Goal: Task Accomplishment & Management: Manage account settings

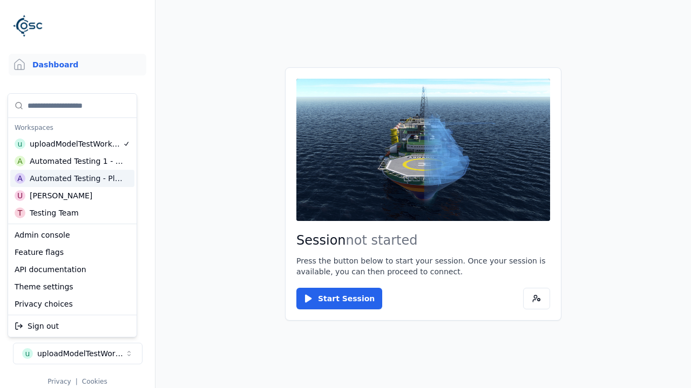
click at [345, 194] on html "Support Dashboard Assets 3D Models Scenes Datasets Recordings Support Documenta…" at bounding box center [345, 194] width 691 height 388
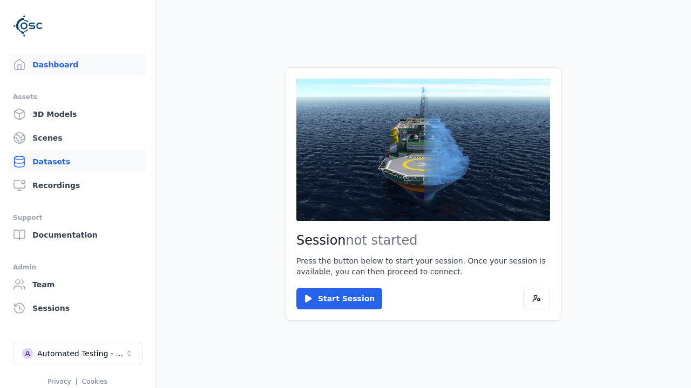
click at [77, 162] on link "Datasets" at bounding box center [78, 162] width 138 height 22
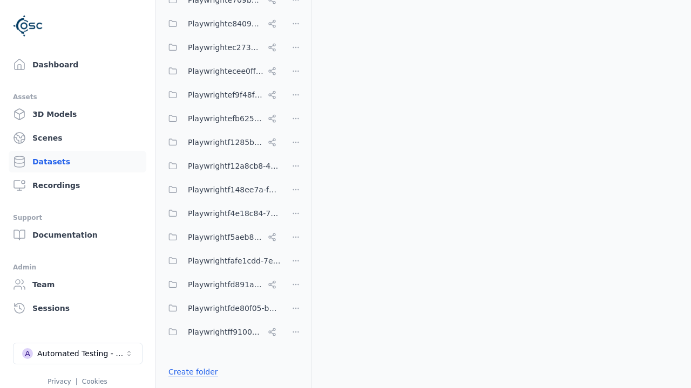
click at [189, 372] on link "Create folder" at bounding box center [193, 372] width 50 height 11
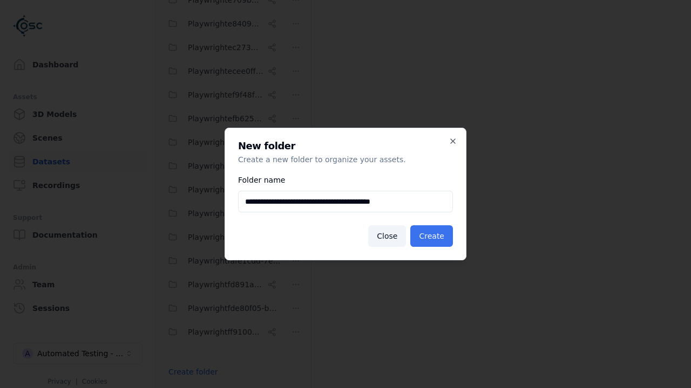
type input "**********"
click at [433, 236] on button "Create" at bounding box center [431, 237] width 43 height 22
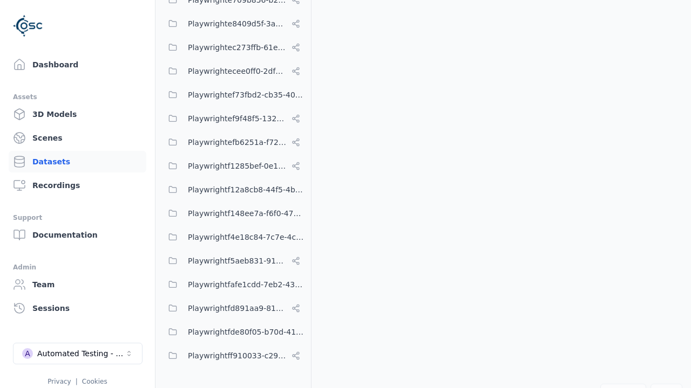
scroll to position [4819, 0]
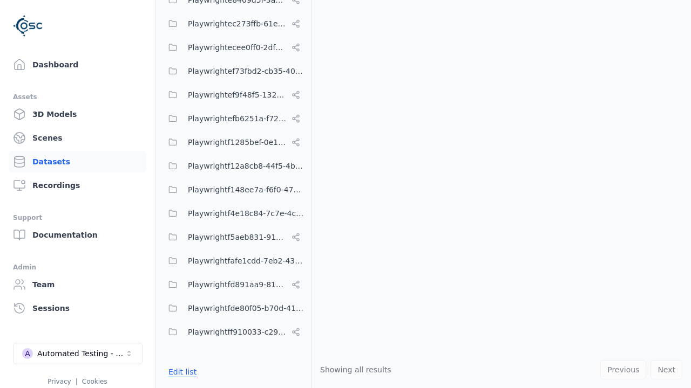
click at [180, 372] on button "Edit list" at bounding box center [182, 372] width 41 height 19
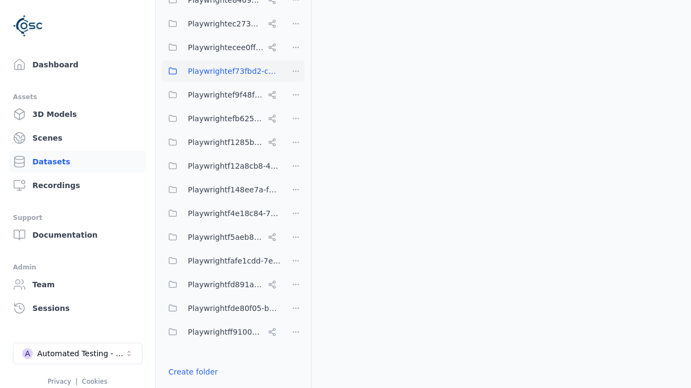
click at [296, 71] on html "Support Dashboard Assets 3D Models Scenes Datasets Recordings Support Documenta…" at bounding box center [345, 194] width 691 height 388
click at [296, 111] on div "Share" at bounding box center [300, 110] width 72 height 17
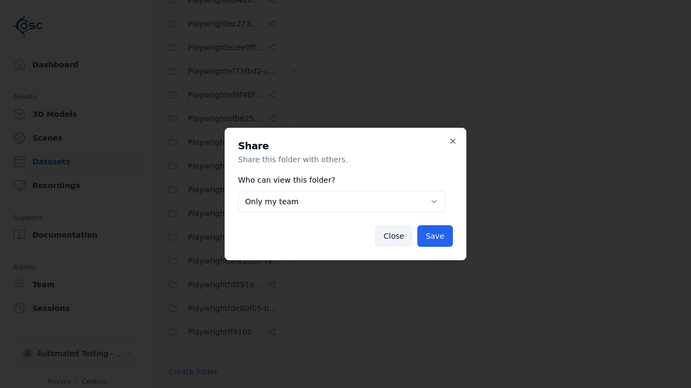
click at [342, 202] on body "Support Dashboard Assets 3D Models Scenes Datasets Recordings Support Documenta…" at bounding box center [345, 194] width 691 height 388
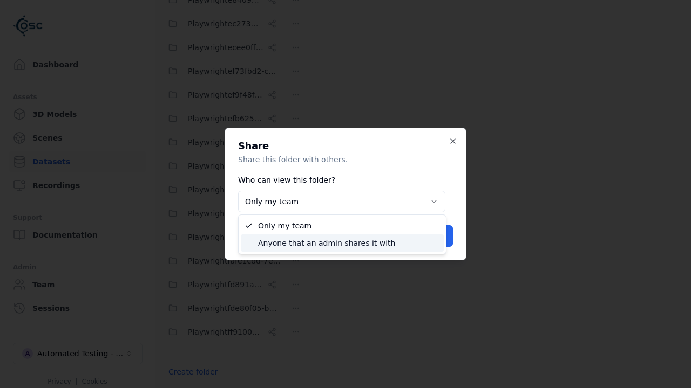
select select "****"
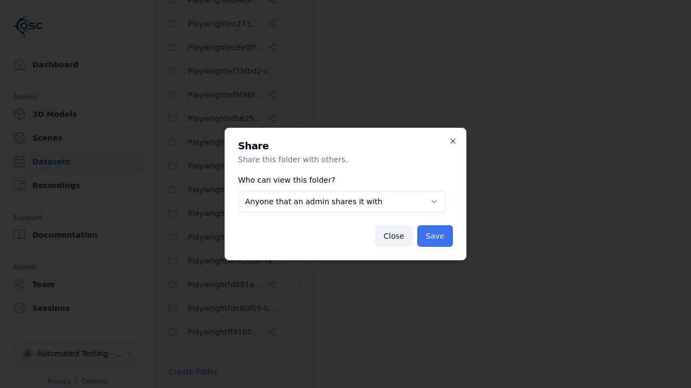
click at [436, 236] on button "Save" at bounding box center [435, 237] width 36 height 22
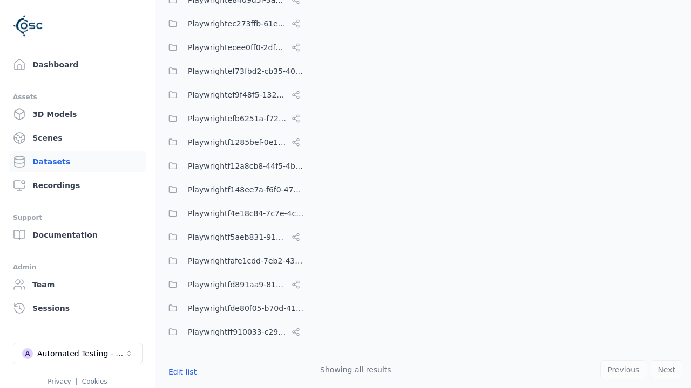
scroll to position [4819, 0]
click at [78, 354] on div "Automated Testing - Playwright" at bounding box center [80, 354] width 87 height 11
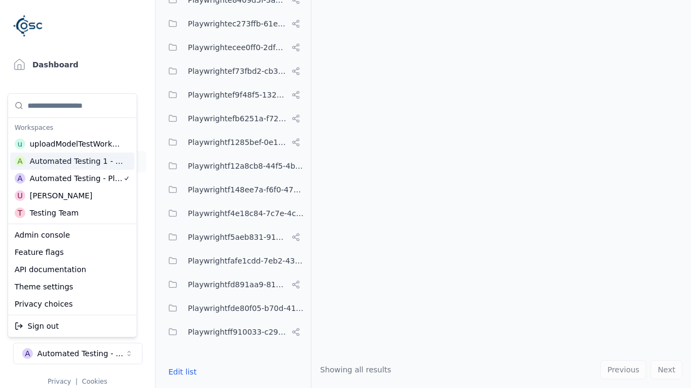
click at [345, 194] on html "Support Dashboard Assets 3D Models Scenes Datasets Recordings Support Documenta…" at bounding box center [345, 194] width 691 height 388
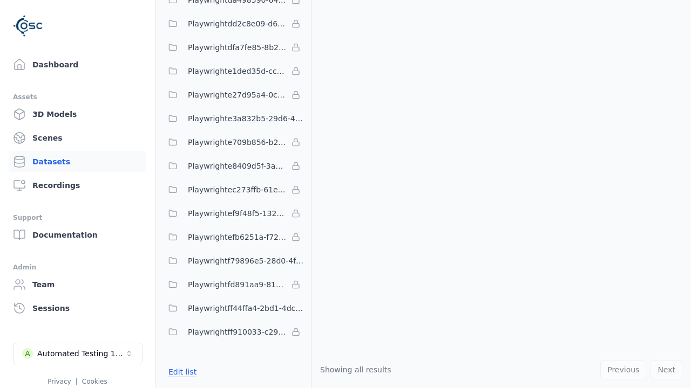
scroll to position [3134, 0]
click at [180, 372] on button "Edit list" at bounding box center [182, 372] width 41 height 19
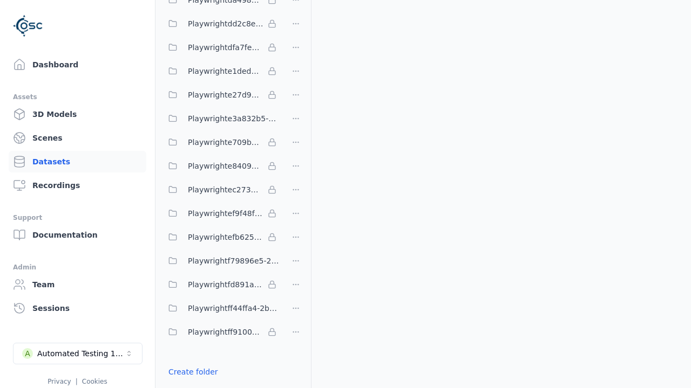
click at [216, 386] on link "Import shared folder (legacy)" at bounding box center [223, 391] width 111 height 11
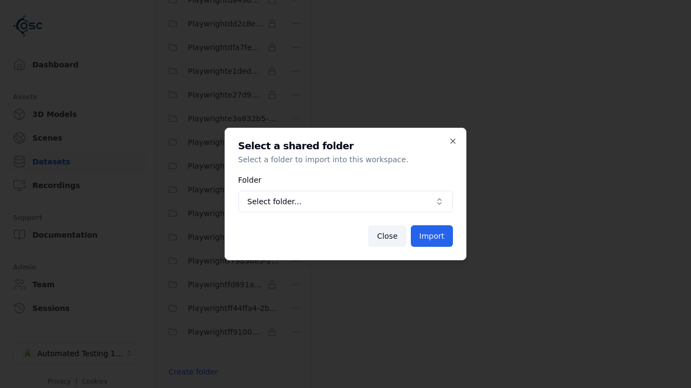
scroll to position [3173, 0]
click at [345, 202] on span "Select folder..." at bounding box center [338, 201] width 183 height 11
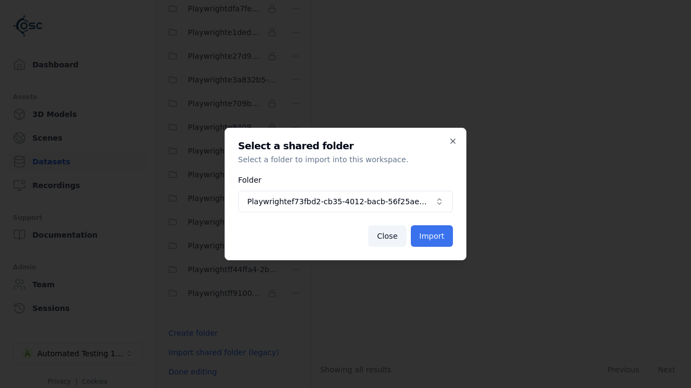
click at [433, 236] on button "Import" at bounding box center [432, 237] width 42 height 22
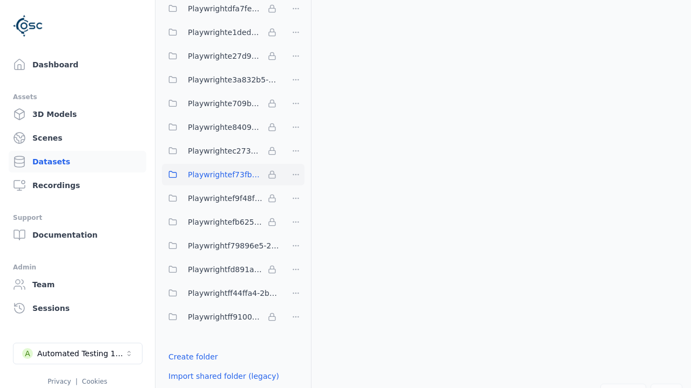
click at [221, 175] on span "Playwrightef73fbd2-cb35-4012-bacb-56f25aed38a6" at bounding box center [226, 174] width 76 height 13
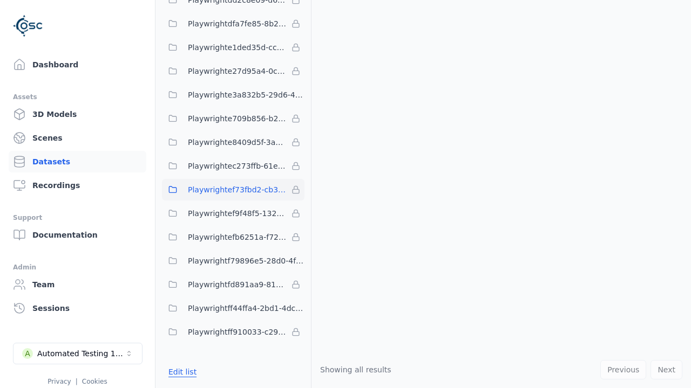
scroll to position [3158, 0]
click at [180, 372] on button "Edit list" at bounding box center [182, 372] width 41 height 19
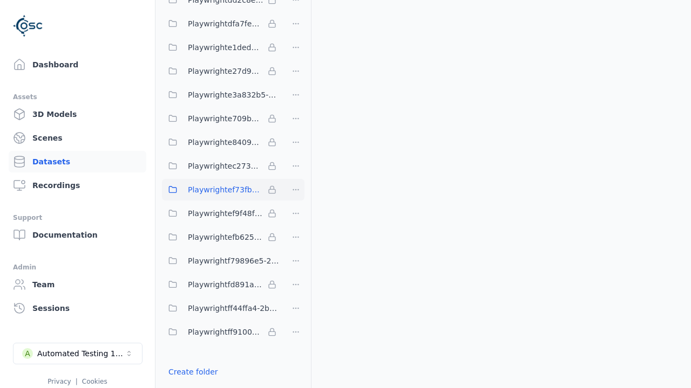
click at [296, 190] on html "Support Dashboard Assets 3D Models Scenes Datasets Recordings Support Documenta…" at bounding box center [345, 194] width 691 height 388
click at [345, 194] on html "Support Dashboard Assets 3D Models Scenes Datasets Recordings Support Documenta…" at bounding box center [345, 194] width 691 height 388
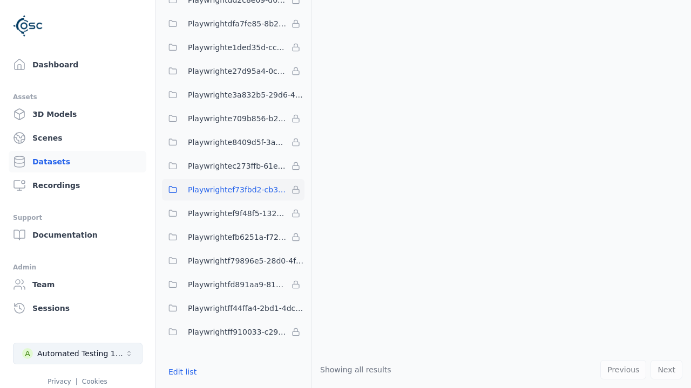
click at [78, 354] on div "Automated Testing 1 - Playwright" at bounding box center [80, 354] width 87 height 11
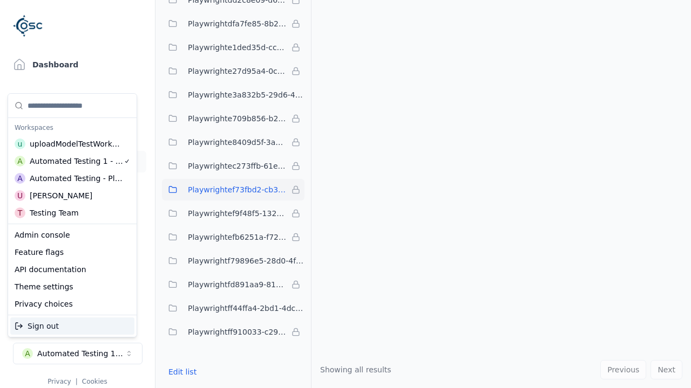
click at [72, 179] on div "Automated Testing - Playwright" at bounding box center [76, 178] width 93 height 11
click at [345, 194] on html "Support Dashboard Assets 3D Models Scenes Datasets Recordings Support Documenta…" at bounding box center [345, 194] width 691 height 388
